Goal: Transaction & Acquisition: Purchase product/service

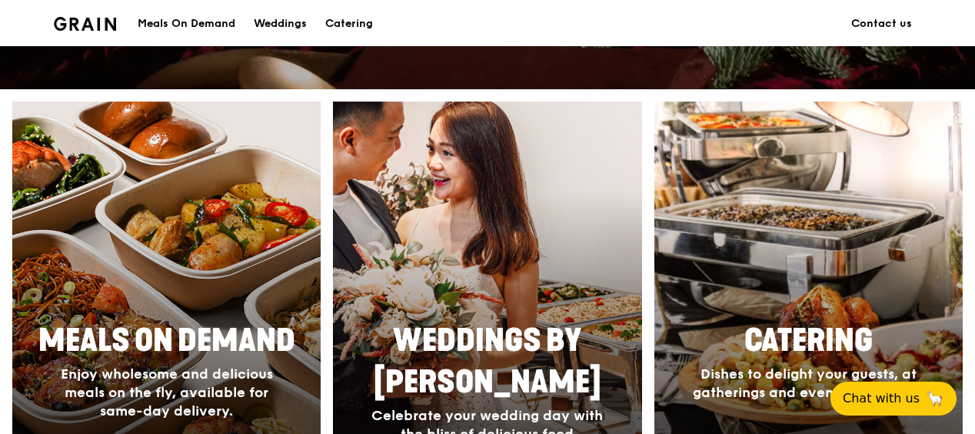
scroll to position [692, 0]
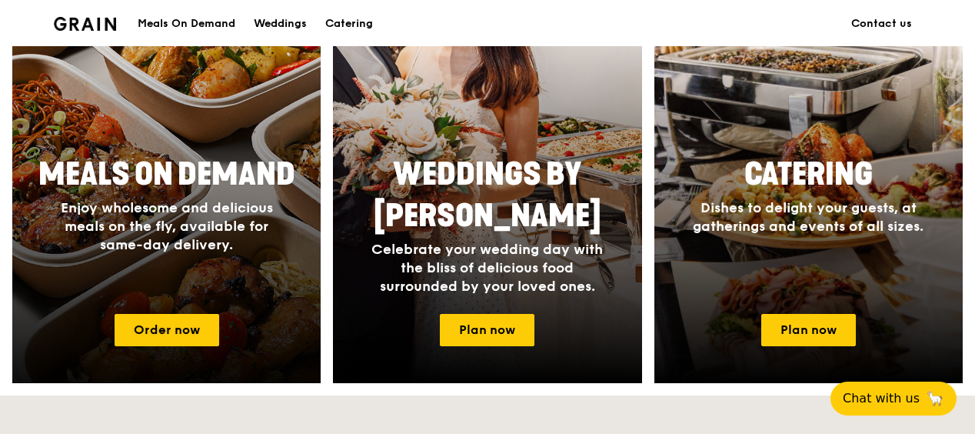
click at [168, 239] on span "Enjoy wholesome and delicious meals on the fly, available for same-day delivery." at bounding box center [167, 226] width 212 height 54
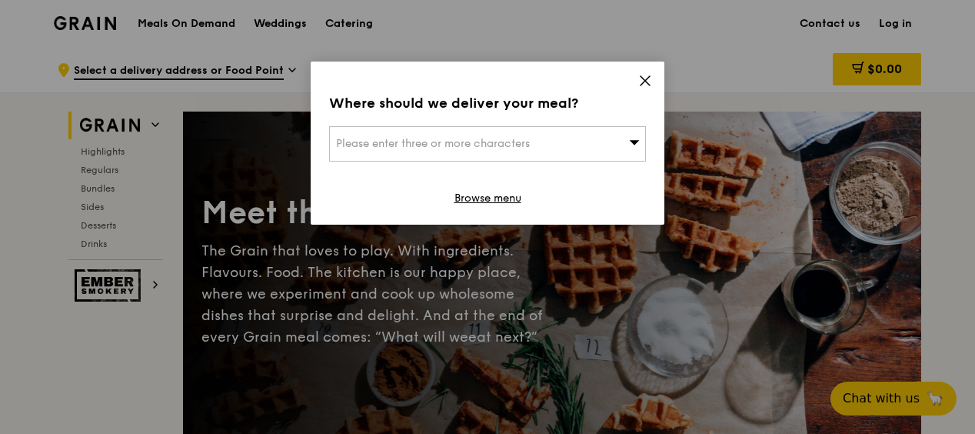
click at [645, 85] on icon at bounding box center [645, 81] width 14 height 14
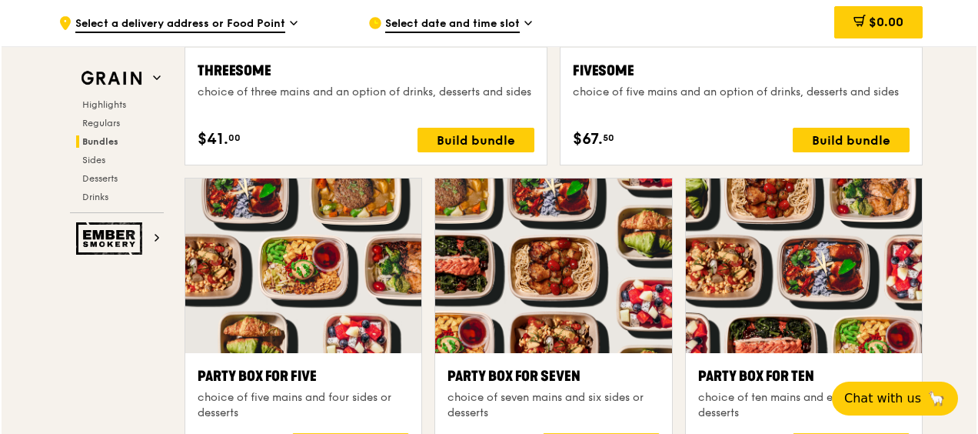
scroll to position [3034, 0]
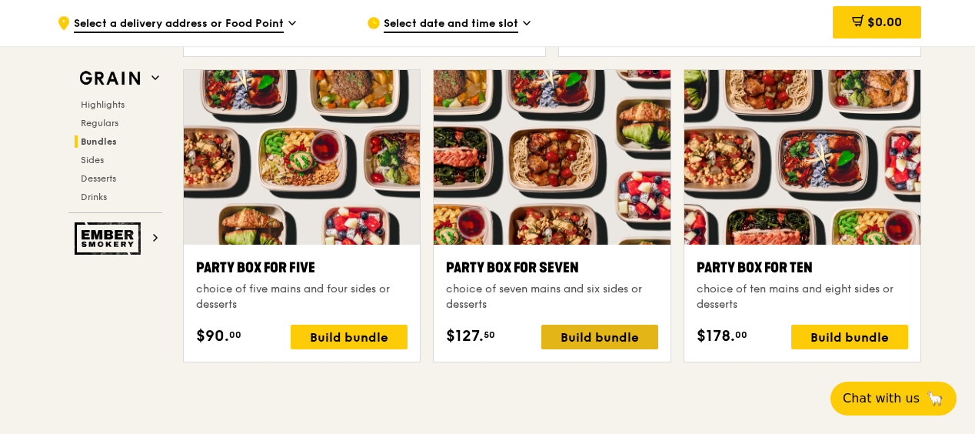
click at [607, 329] on div "Build bundle" at bounding box center [599, 337] width 117 height 25
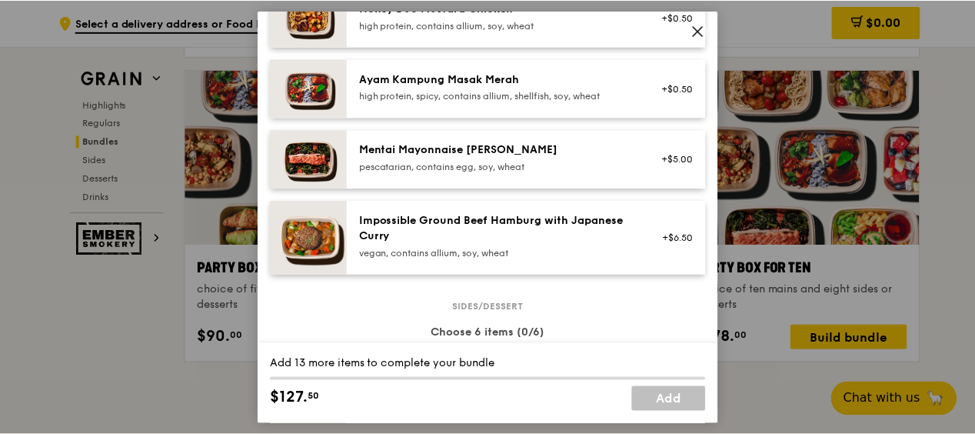
scroll to position [468, 0]
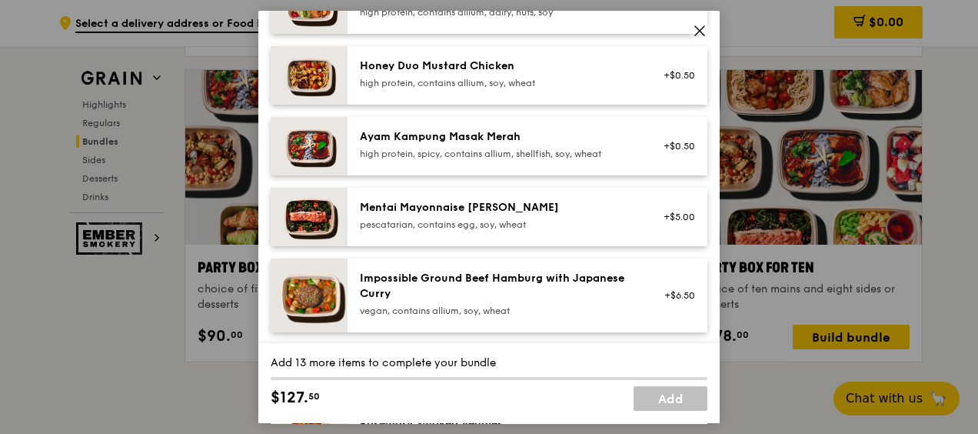
click at [697, 32] on icon at bounding box center [700, 31] width 14 height 14
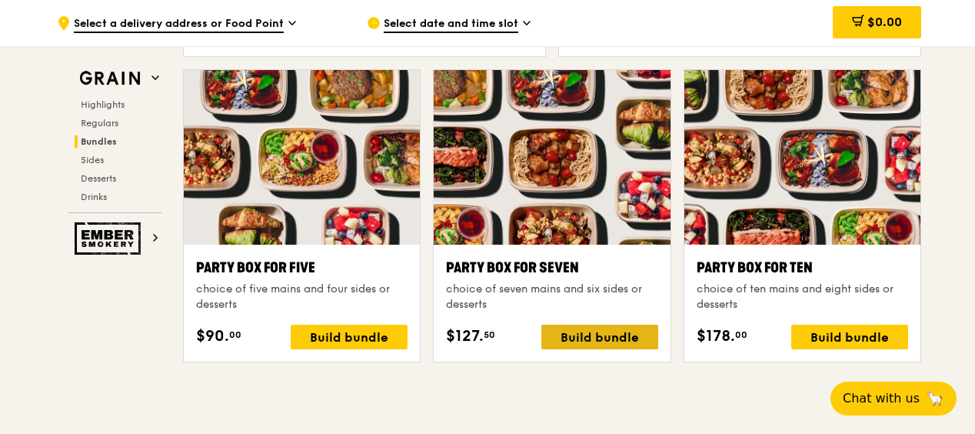
click at [604, 334] on div "Build bundle" at bounding box center [599, 337] width 117 height 25
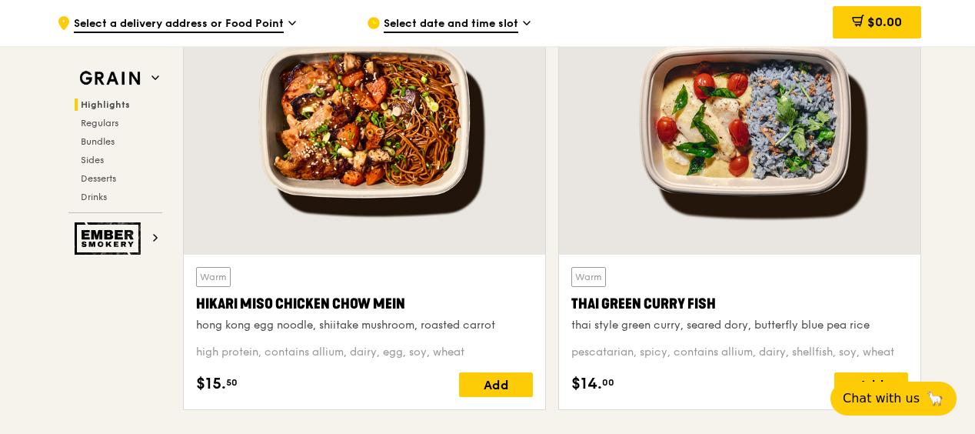
scroll to position [342, 0]
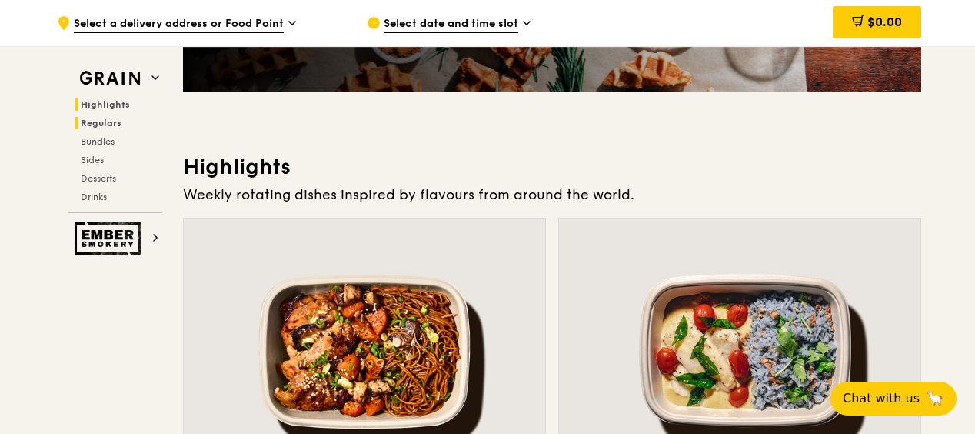
click at [98, 125] on span "Regulars" at bounding box center [101, 123] width 41 height 11
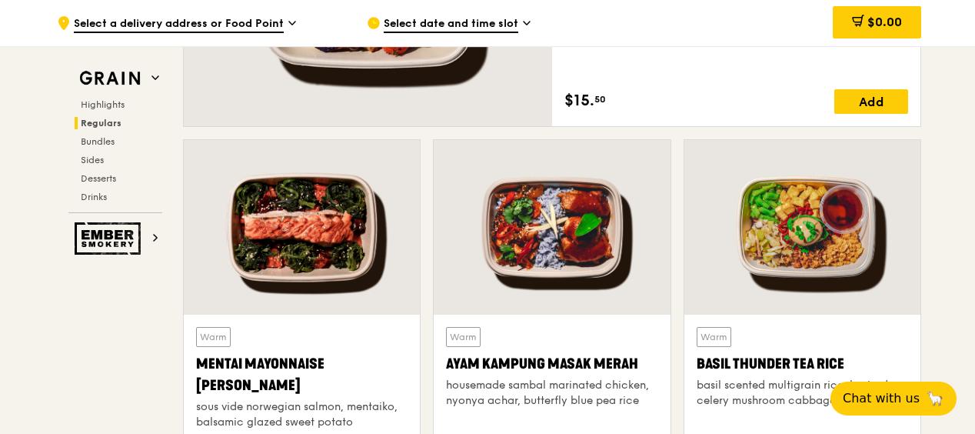
scroll to position [1302, 0]
